Goal: Task Accomplishment & Management: Manage account settings

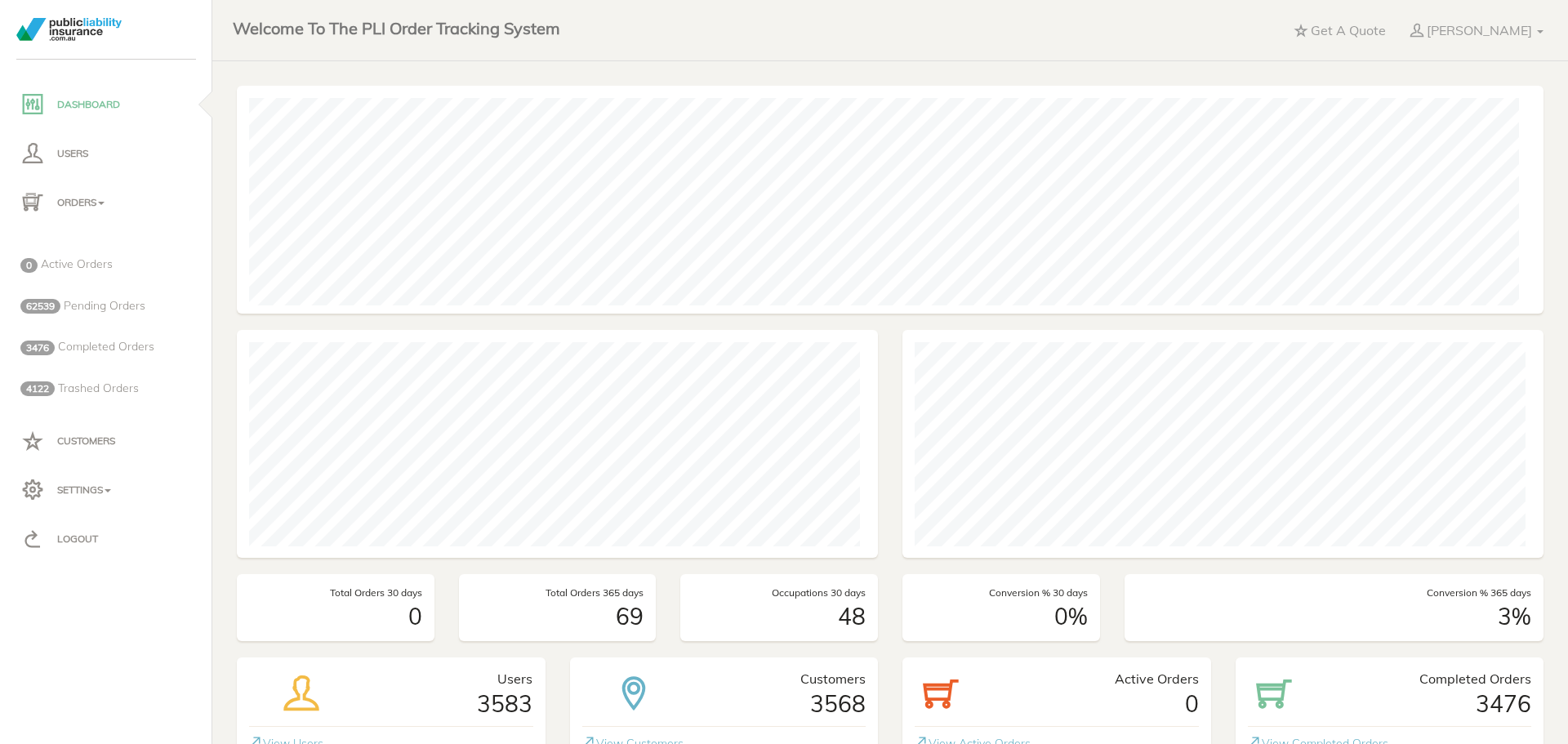
scroll to position [228, 634]
click at [1463, 32] on p "Tess Murphy" at bounding box center [1480, 30] width 105 height 17
click at [1496, 130] on link "Logout" at bounding box center [1490, 138] width 131 height 33
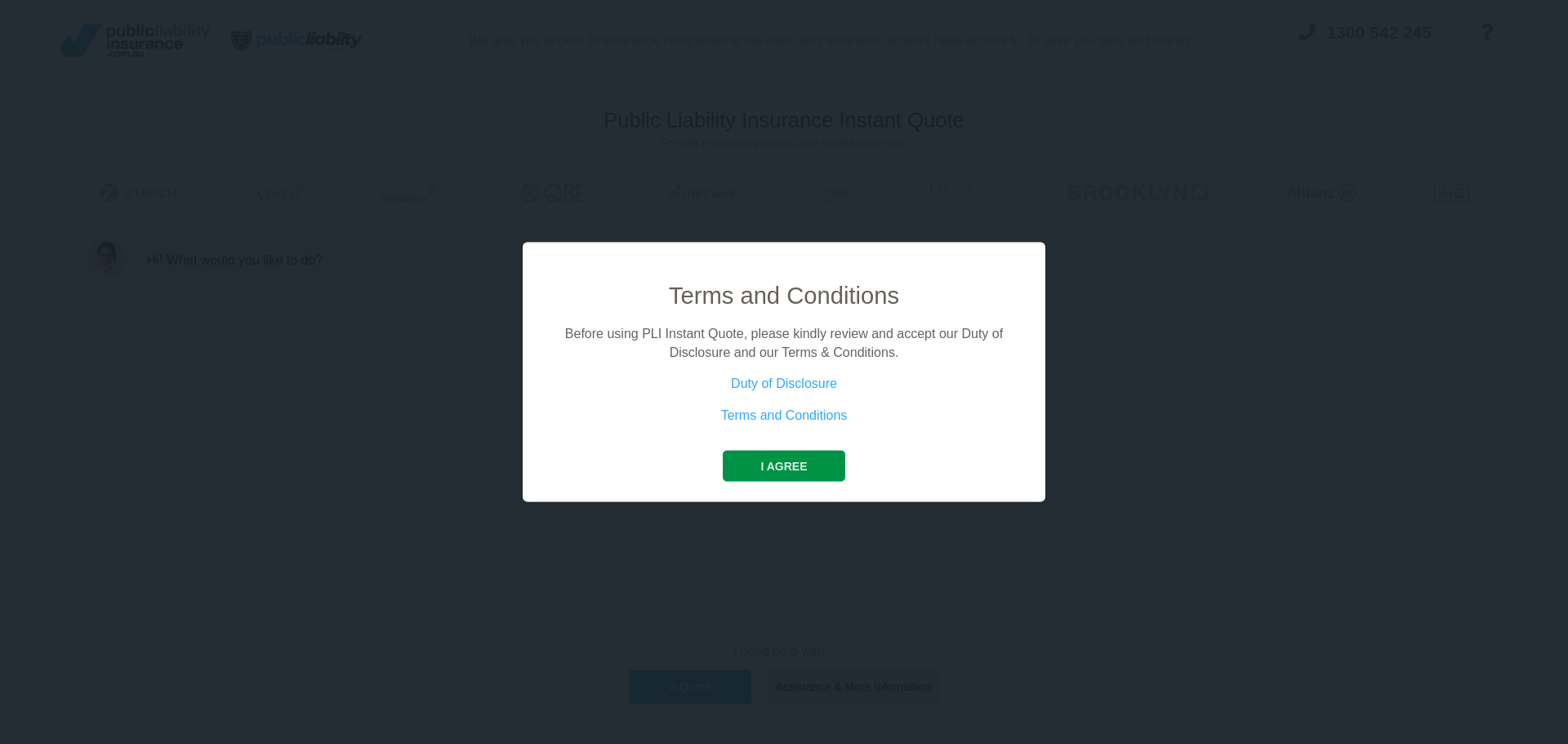
click at [779, 466] on button "I agree" at bounding box center [783, 466] width 121 height 31
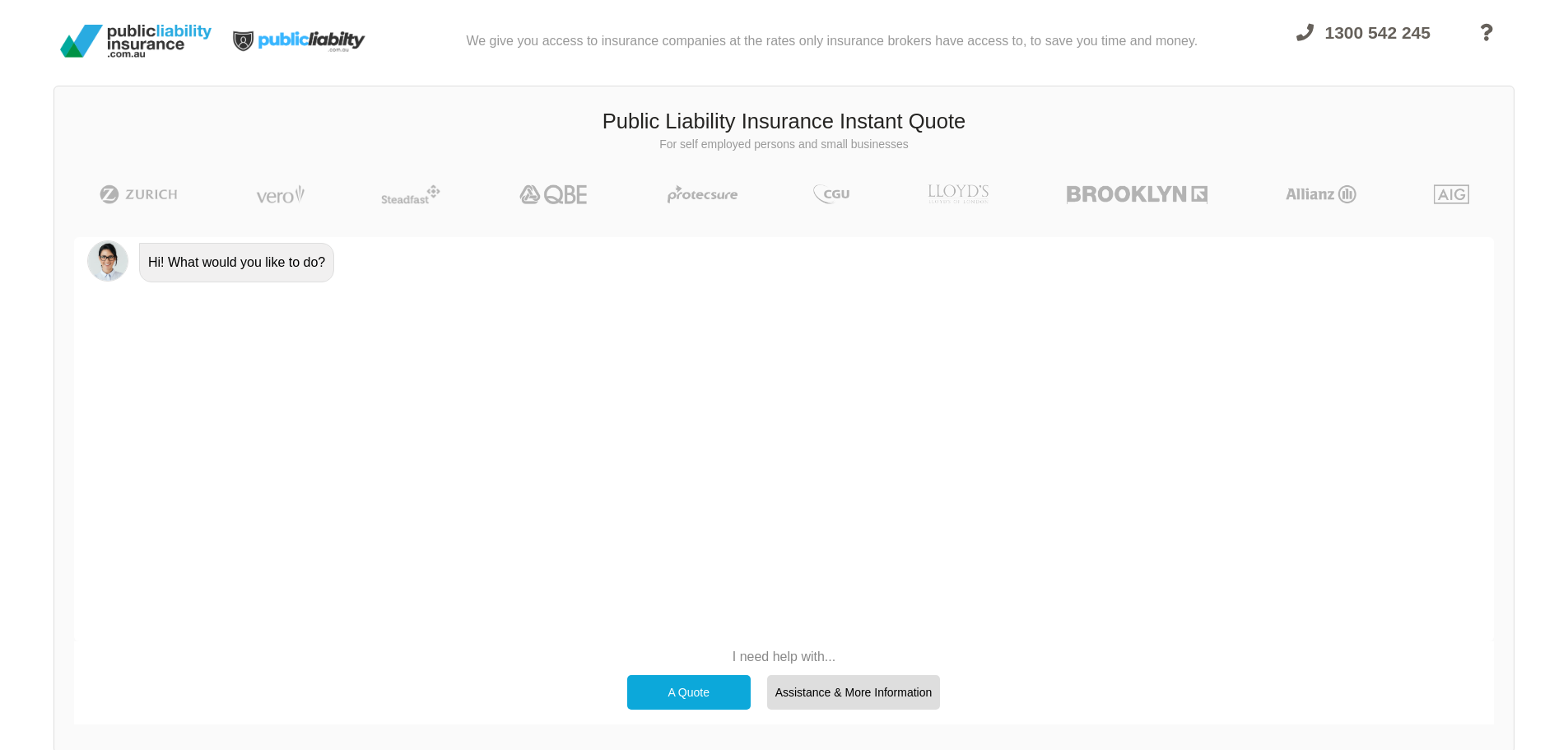
click at [834, 406] on div "Hi! What would you like to do?" at bounding box center [784, 439] width 1419 height 404
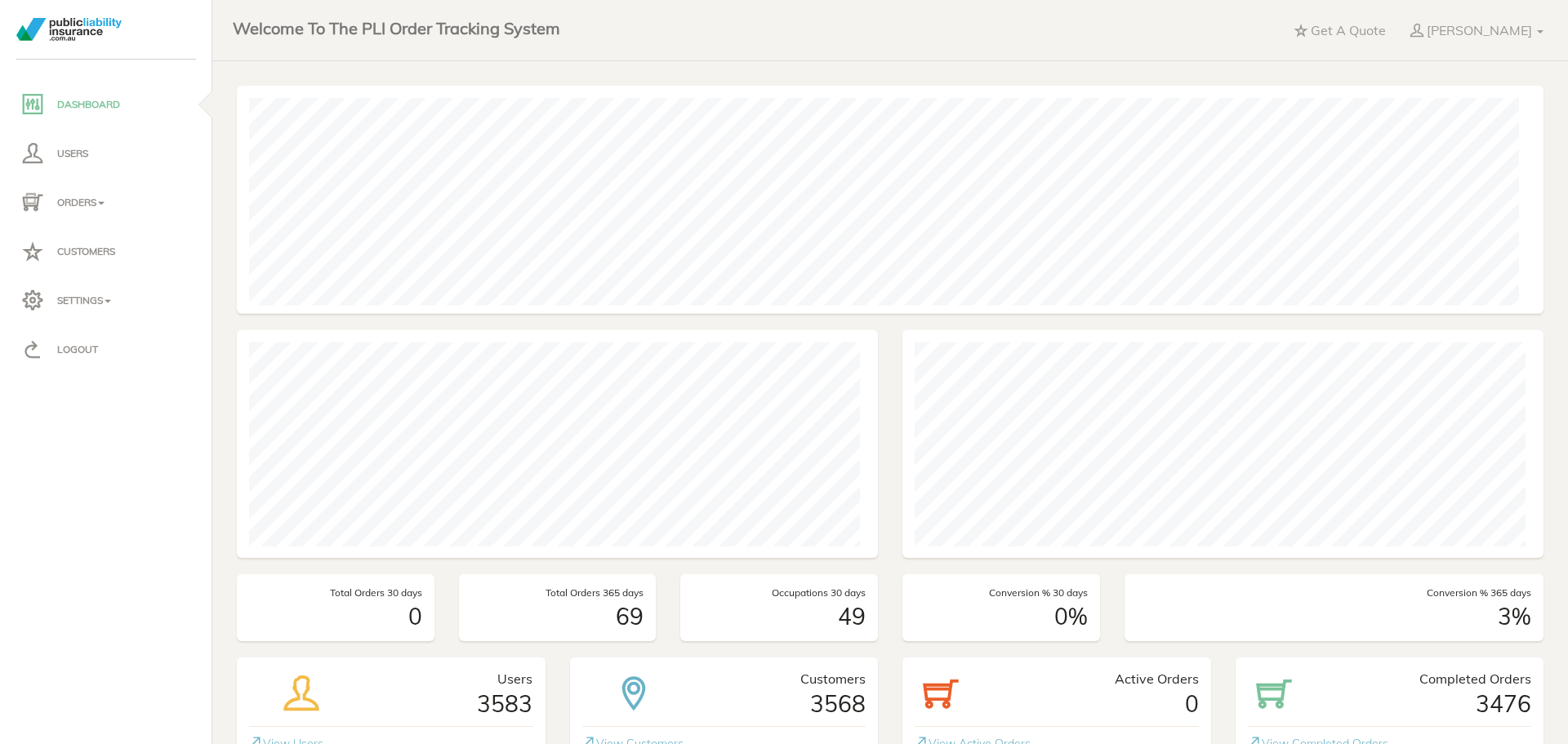
scroll to position [228, 634]
